Goal: Task Accomplishment & Management: Use online tool/utility

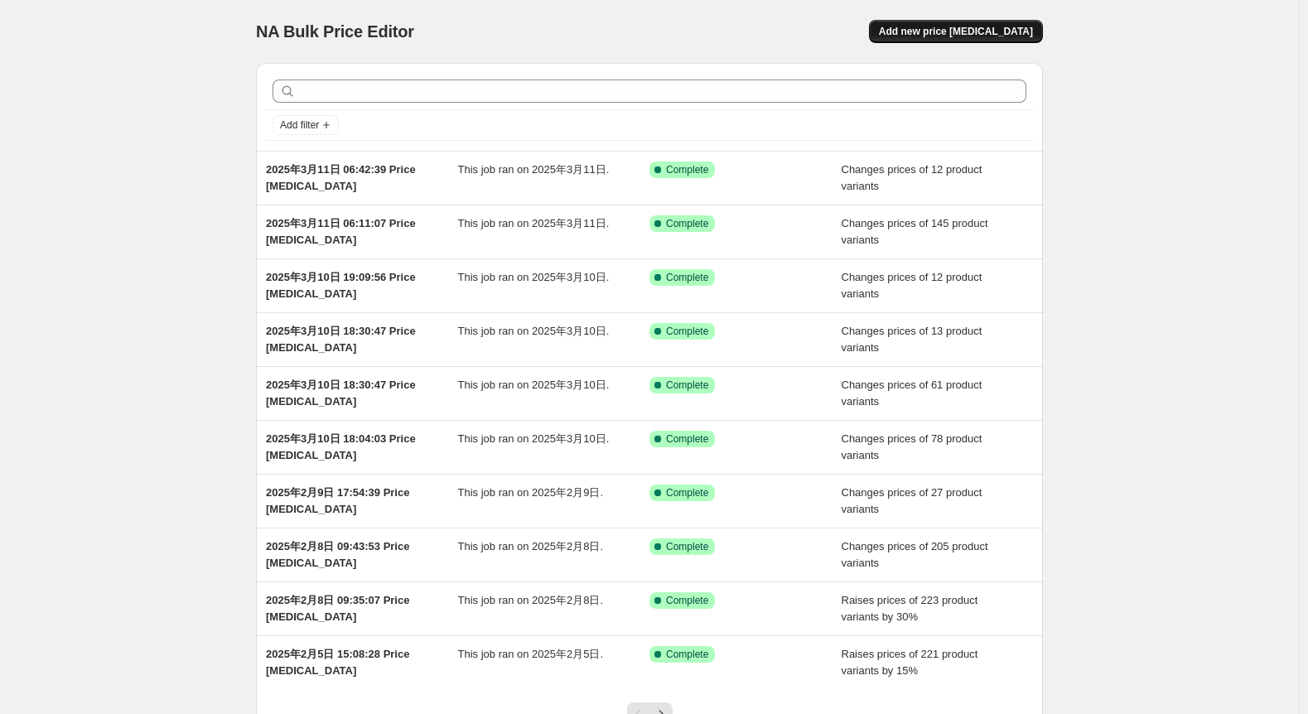
click at [973, 34] on span "Add new price change job" at bounding box center [956, 31] width 154 height 13
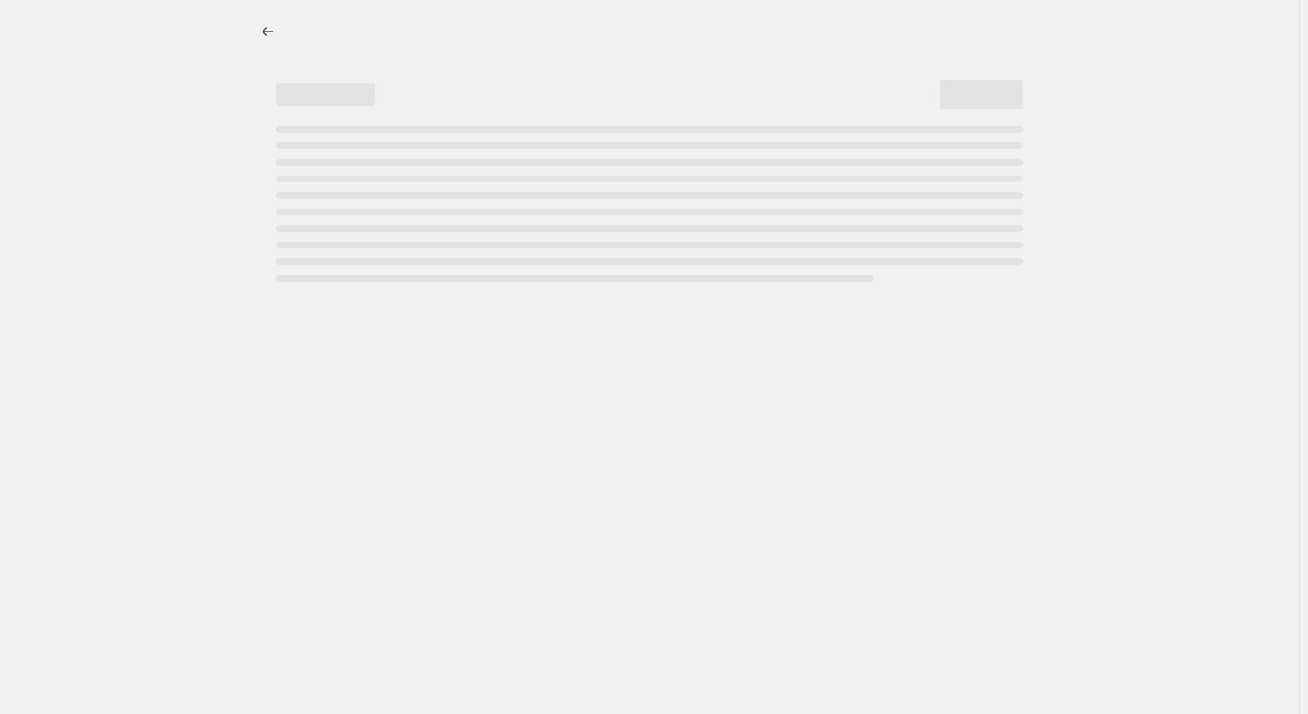
select select "percentage"
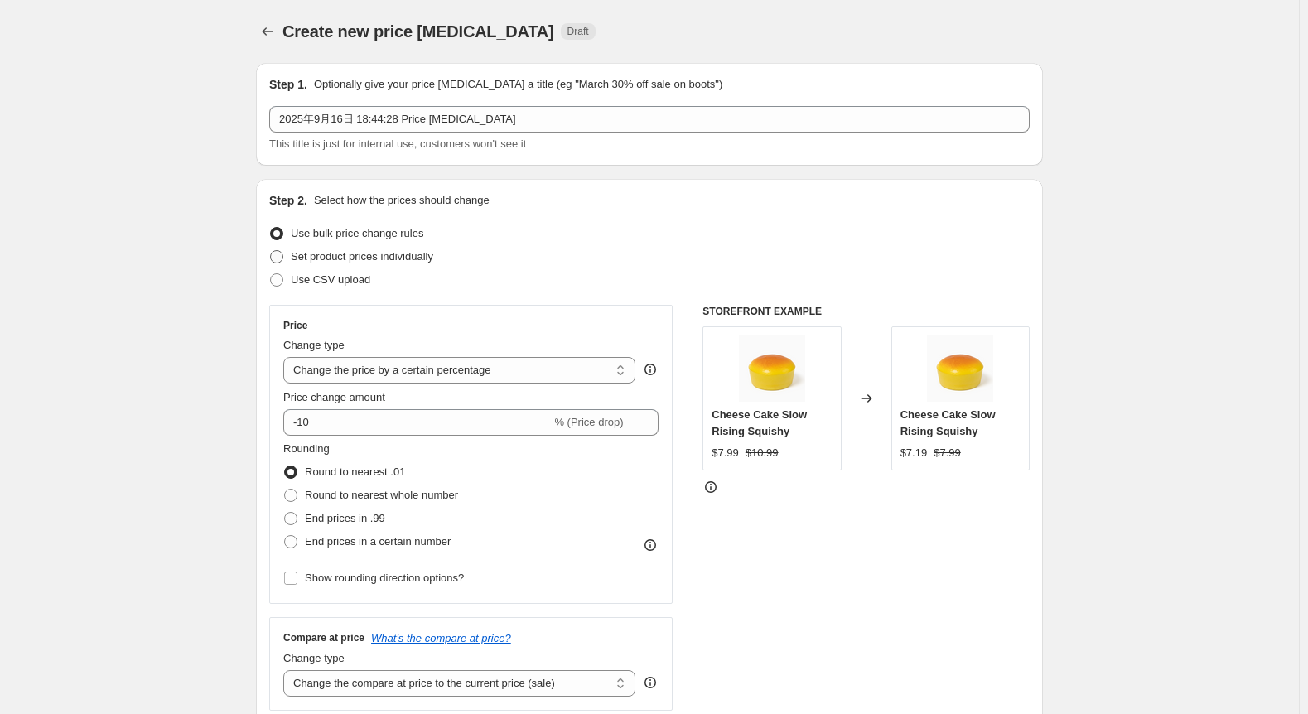
click at [382, 266] on label "Set product prices individually" at bounding box center [351, 256] width 164 height 23
click at [271, 251] on input "Set product prices individually" at bounding box center [270, 250] width 1 height 1
radio input "true"
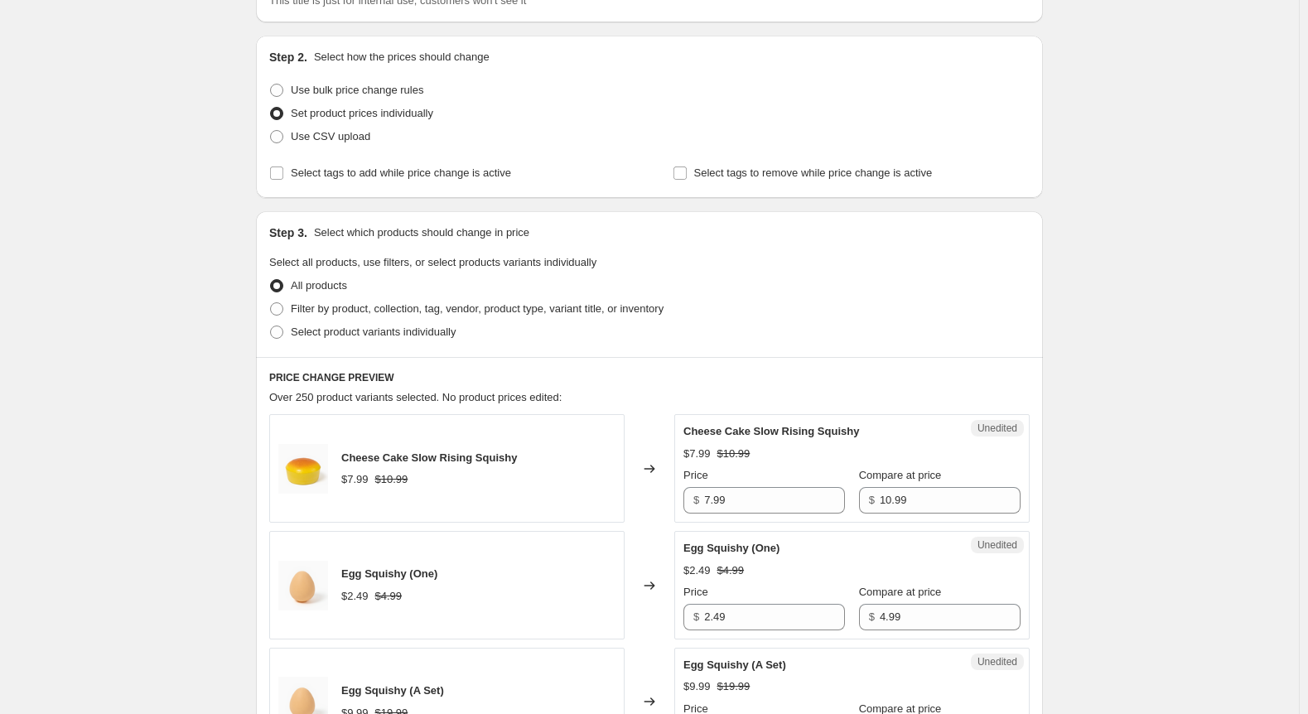
scroll to position [497, 0]
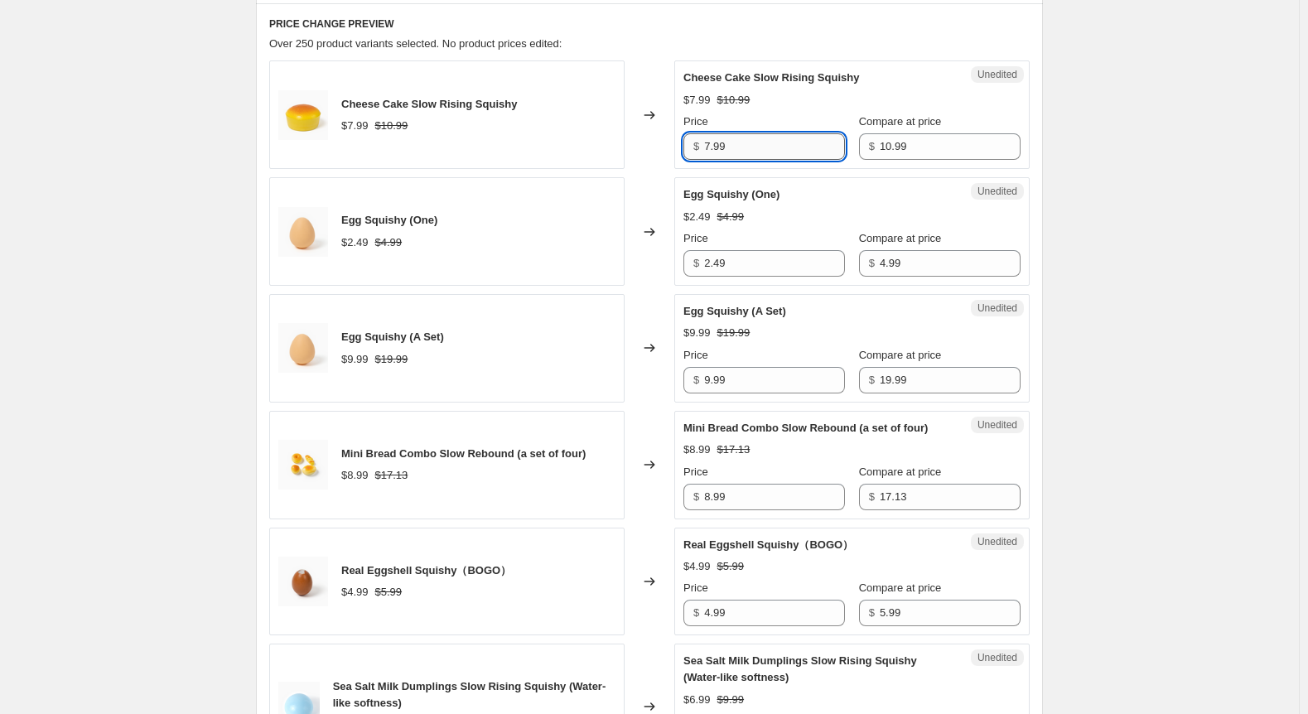
click at [779, 148] on input "7.99" at bounding box center [774, 146] width 141 height 27
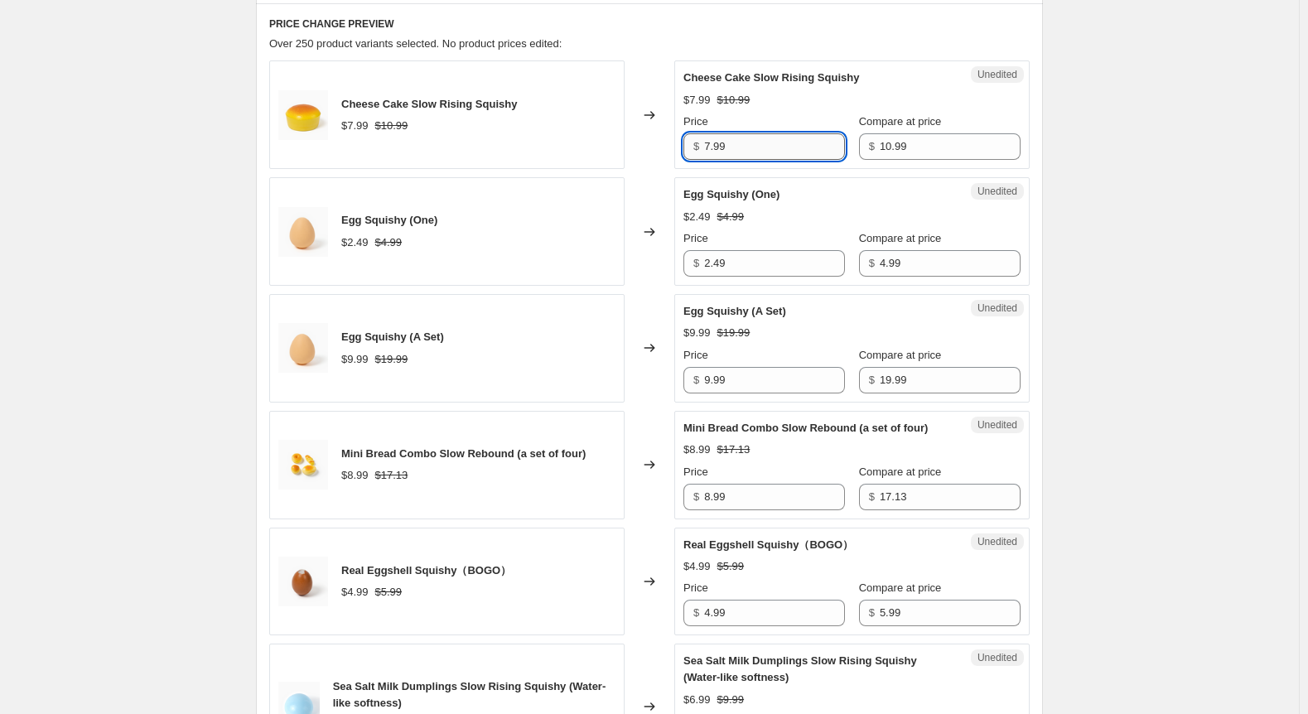
click at [779, 148] on input "7.99" at bounding box center [774, 146] width 141 height 27
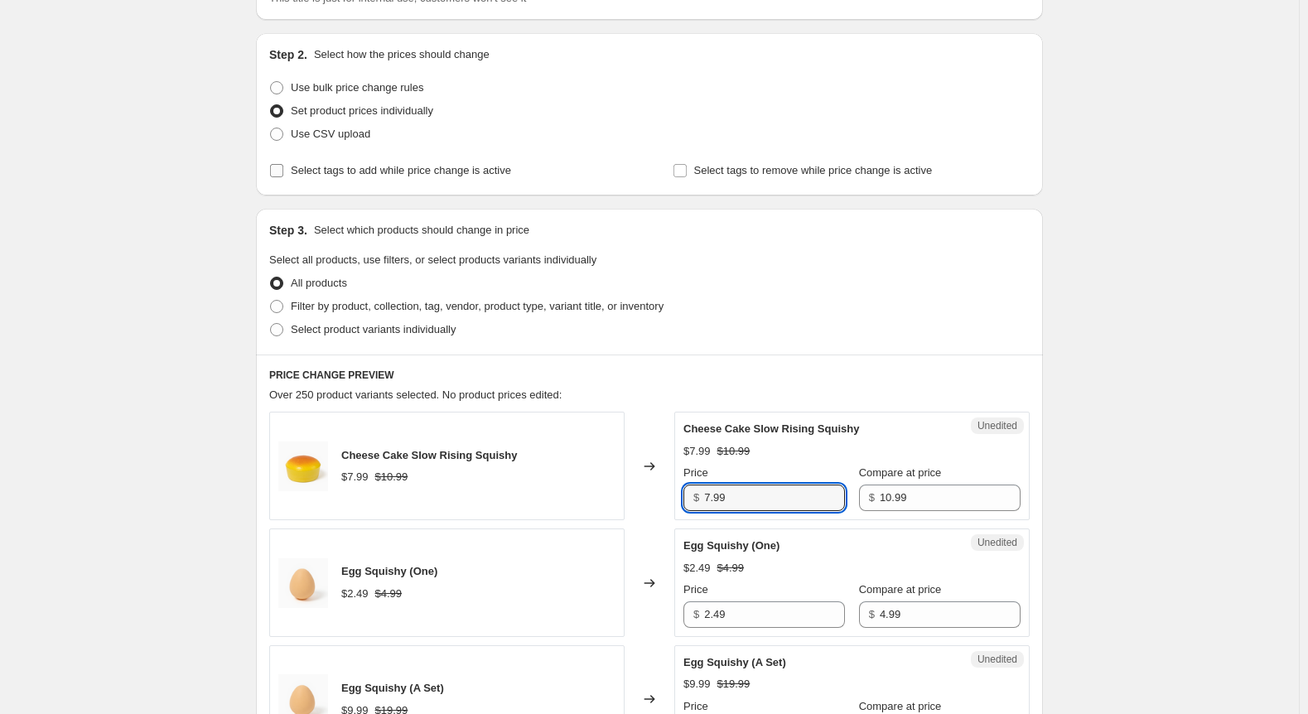
scroll to position [166, 0]
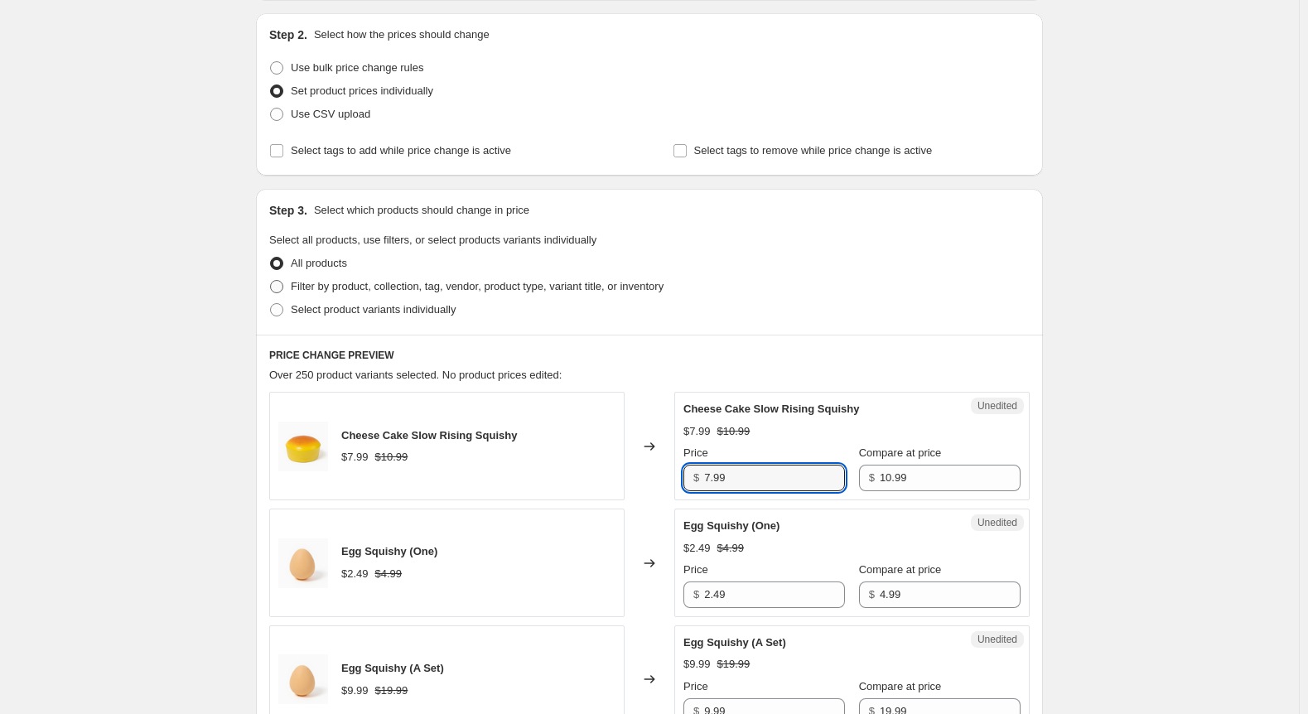
click at [341, 292] on span "Filter by product, collection, tag, vendor, product type, variant title, or inv…" at bounding box center [477, 286] width 373 height 12
click at [271, 281] on input "Filter by product, collection, tag, vendor, product type, variant title, or inv…" at bounding box center [270, 280] width 1 height 1
radio input "true"
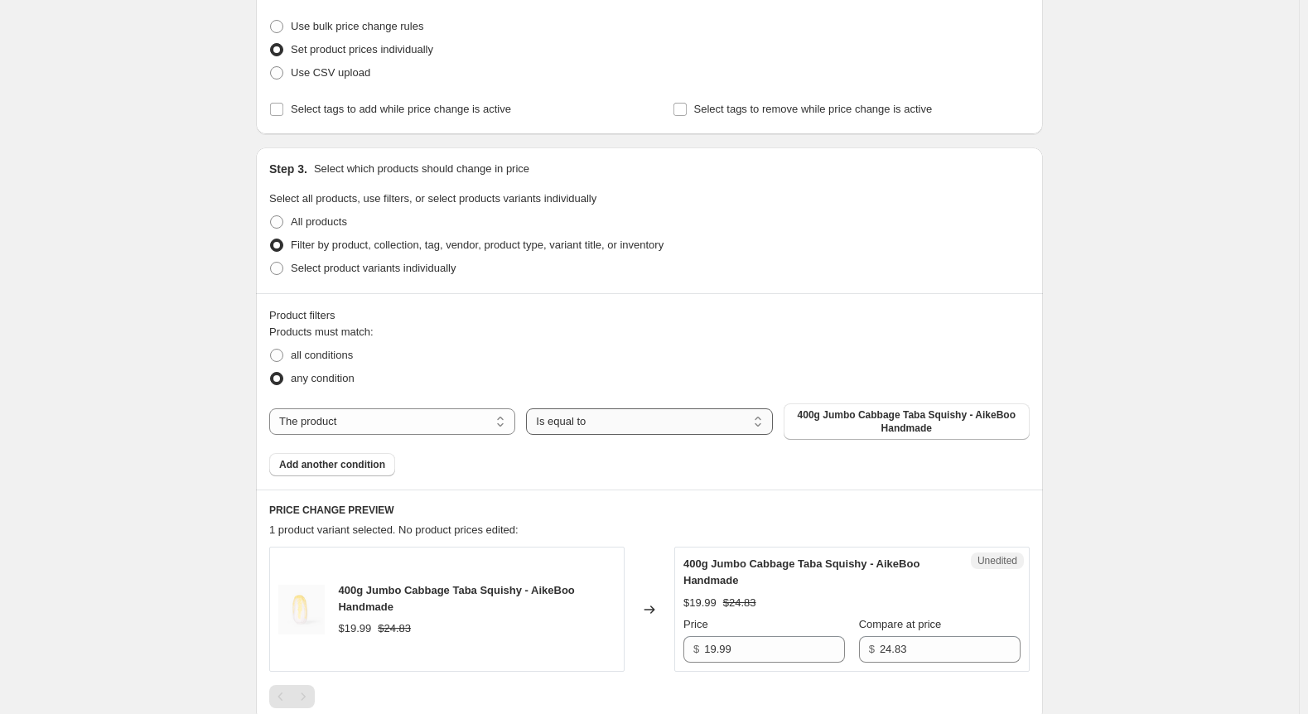
scroll to position [331, 0]
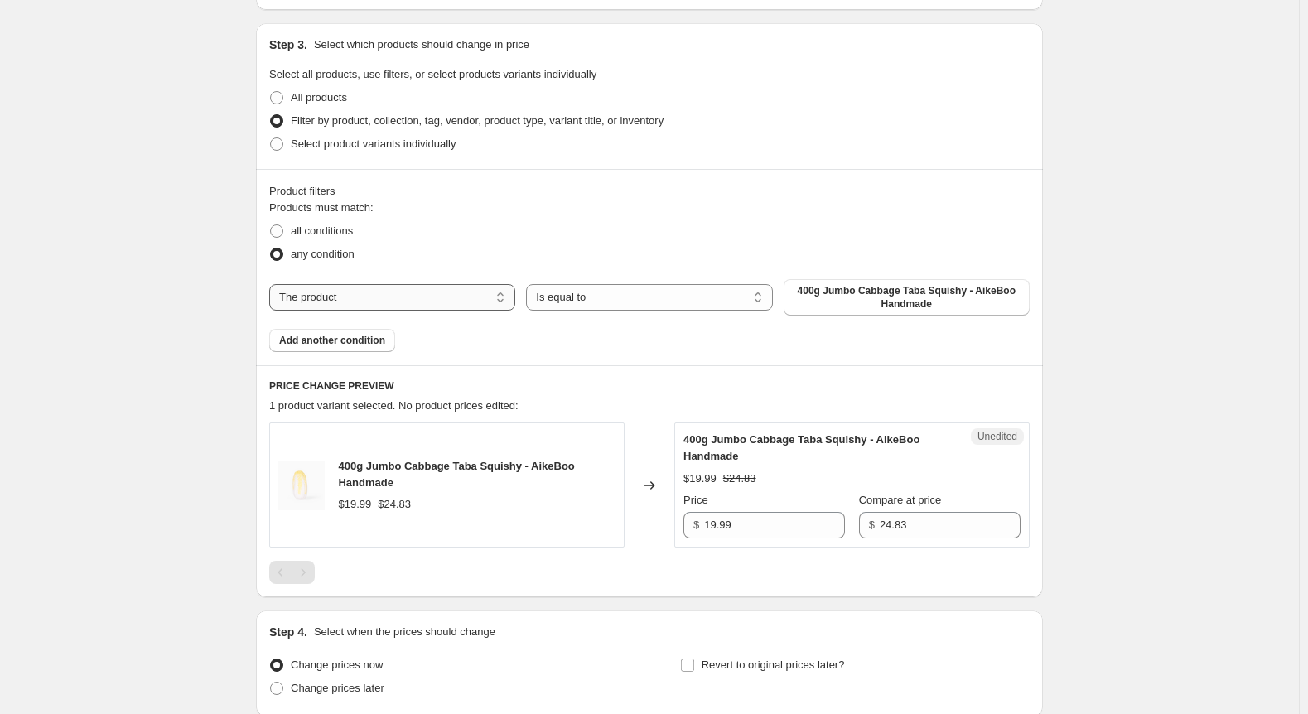
click at [402, 297] on select "The product The product's collection The product's tag The product's vendor The…" at bounding box center [392, 297] width 246 height 27
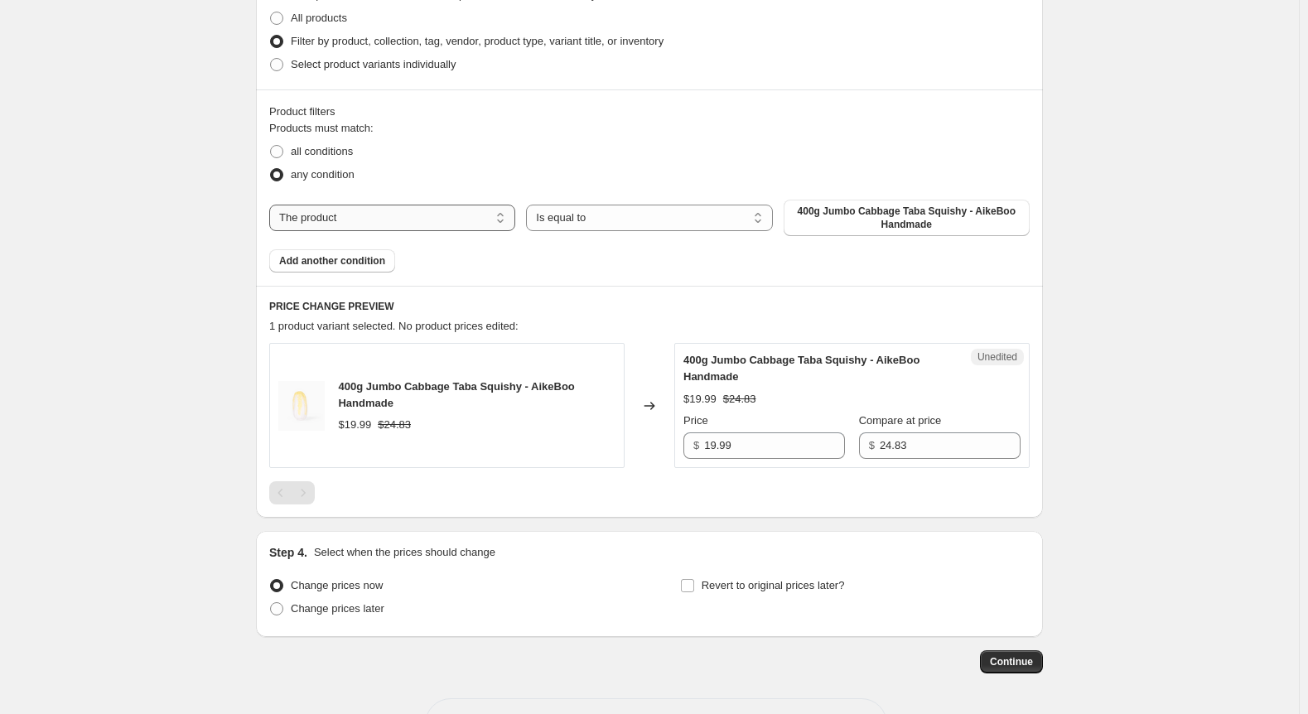
scroll to position [414, 0]
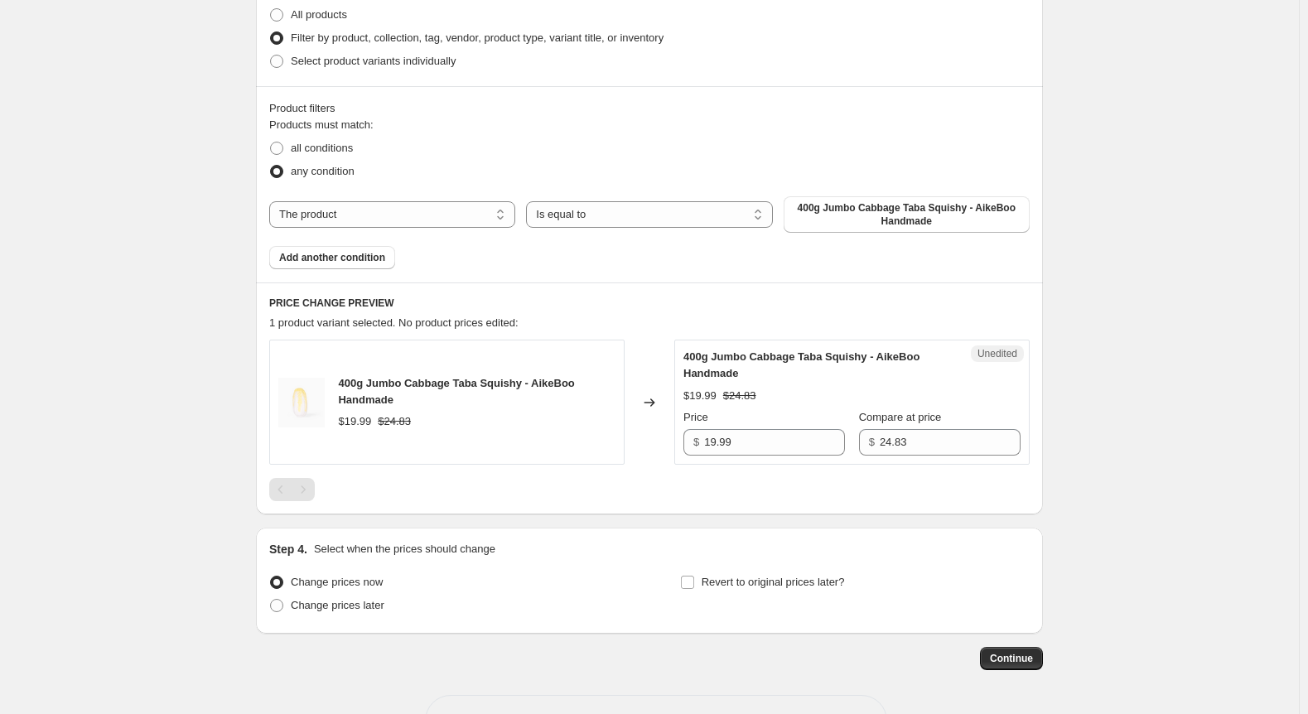
click at [417, 239] on div "Products must match: all conditions any condition The product The product's col…" at bounding box center [649, 193] width 760 height 152
click at [417, 231] on div "The product The product's collection The product's tag The product's vendor The…" at bounding box center [649, 214] width 760 height 36
click at [416, 219] on select "The product The product's collection The product's tag The product's vendor The…" at bounding box center [392, 214] width 246 height 27
select select "product_status"
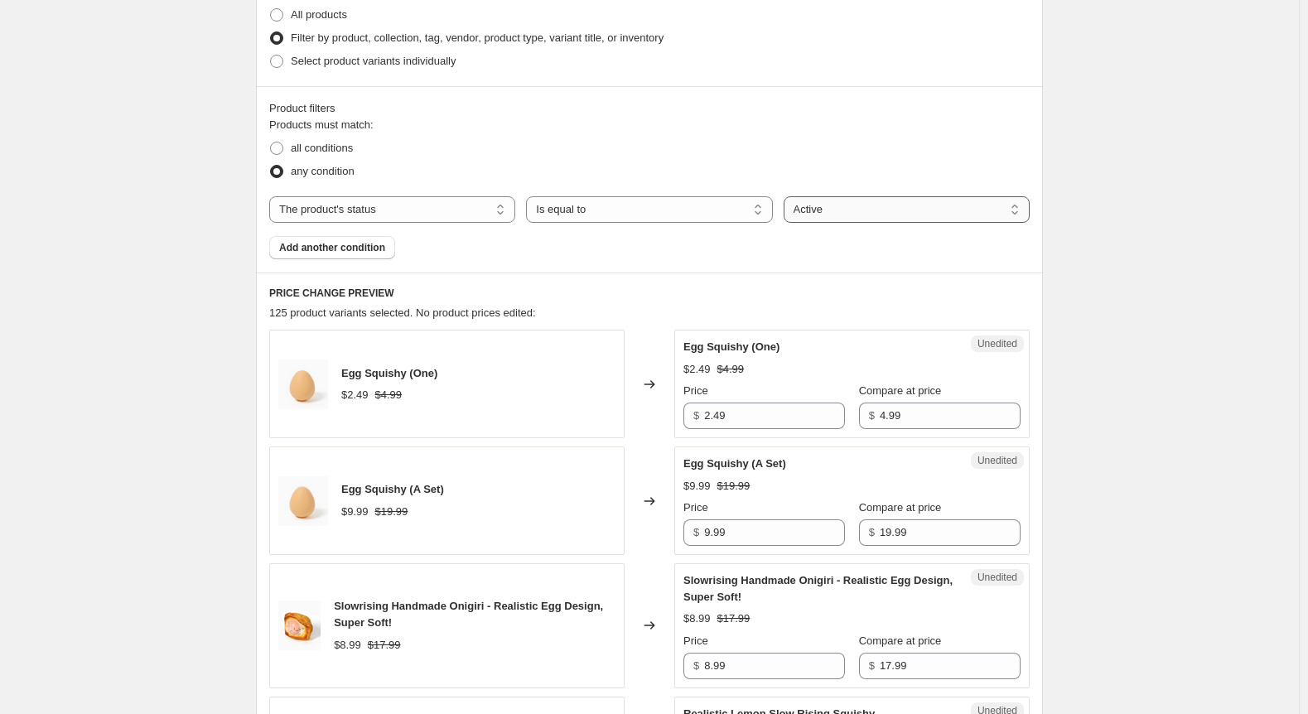
click at [861, 209] on select "Active Draft Archived" at bounding box center [907, 209] width 246 height 27
click at [787, 196] on select "Active Draft Archived" at bounding box center [907, 209] width 246 height 27
click at [757, 124] on fieldset "Products must match: all conditions any condition" at bounding box center [649, 150] width 760 height 66
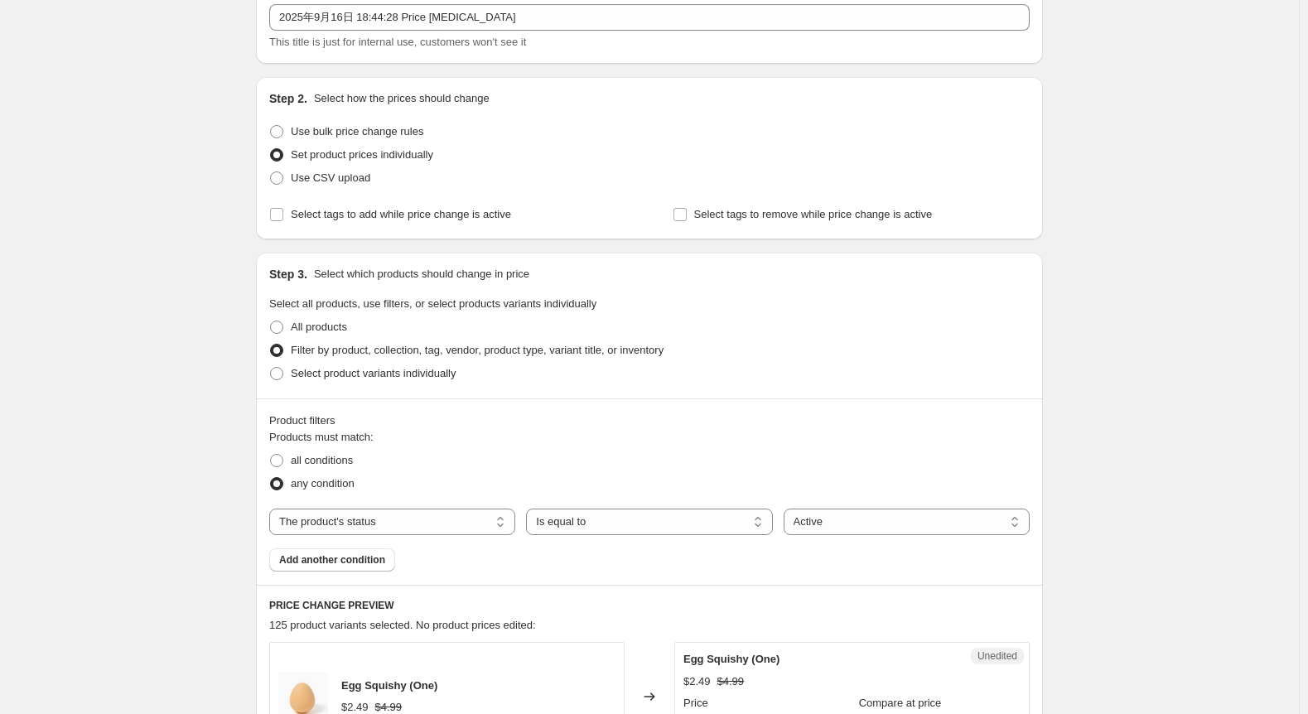
scroll to position [0, 0]
